Goal: Go to known website: Access a specific website the user already knows

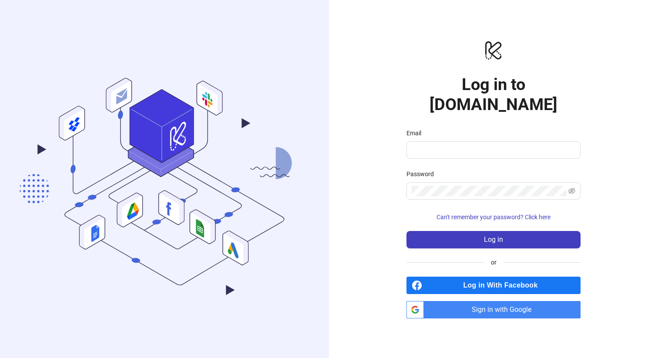
click at [476, 304] on span "Sign in with Google" at bounding box center [503, 309] width 153 height 17
click at [439, 304] on span "Sign in with Google" at bounding box center [503, 309] width 153 height 17
click at [539, 301] on span "Sign in with Google" at bounding box center [503, 309] width 153 height 17
click at [454, 145] on input "Email" at bounding box center [493, 150] width 162 height 10
click at [450, 301] on span "Sign in with Google" at bounding box center [503, 309] width 153 height 17
